Goal: Transaction & Acquisition: Purchase product/service

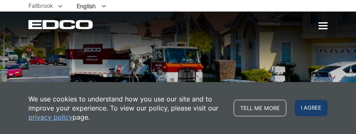
click at [303, 105] on span "I agree" at bounding box center [311, 108] width 33 height 16
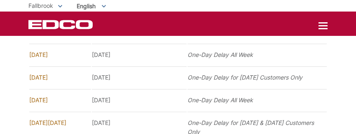
scroll to position [572, 0]
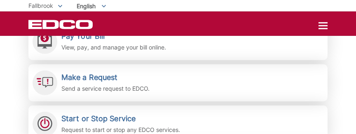
scroll to position [208, 0]
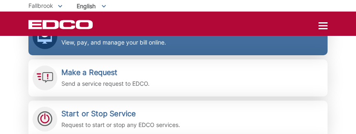
click at [113, 41] on p "View, pay, and manage your bill online." at bounding box center [113, 42] width 105 height 9
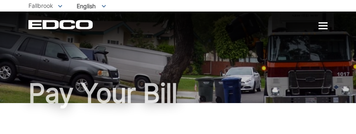
click at [43, 4] on span "Fallbrook" at bounding box center [40, 5] width 25 height 7
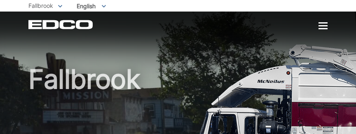
click at [319, 24] on div at bounding box center [323, 26] width 9 height 7
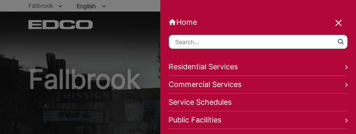
click at [273, 20] on link "Home" at bounding box center [258, 22] width 179 height 9
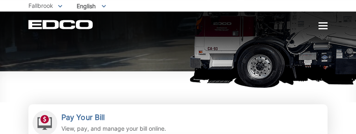
scroll to position [163, 0]
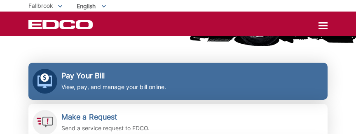
click at [71, 74] on h2 "Pay Your Bill" at bounding box center [113, 75] width 105 height 9
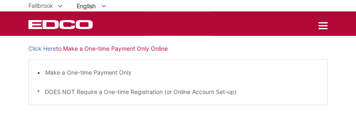
scroll to position [263, 0]
click at [110, 77] on li "Make a One-time Payment Only" at bounding box center [182, 72] width 274 height 9
click at [100, 77] on li "Make a One-time Payment Only" at bounding box center [182, 72] width 274 height 9
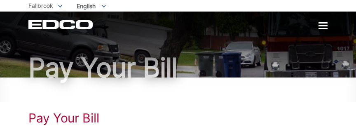
scroll to position [0, 0]
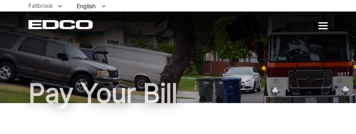
click at [75, 28] on icon "EDCD logo. Return to the homepage." at bounding box center [60, 24] width 65 height 9
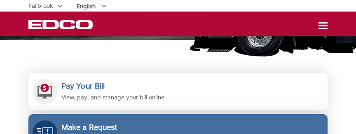
scroll to position [148, 0]
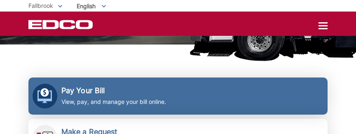
click at [92, 94] on h2 "Pay Your Bill" at bounding box center [113, 90] width 105 height 9
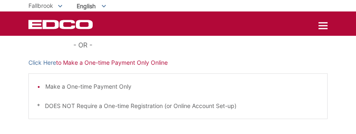
scroll to position [252, 0]
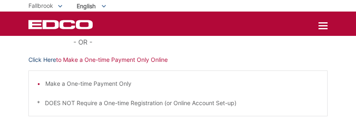
click at [37, 64] on link "Click Here" at bounding box center [42, 59] width 28 height 9
